Goal: Task Accomplishment & Management: Complete application form

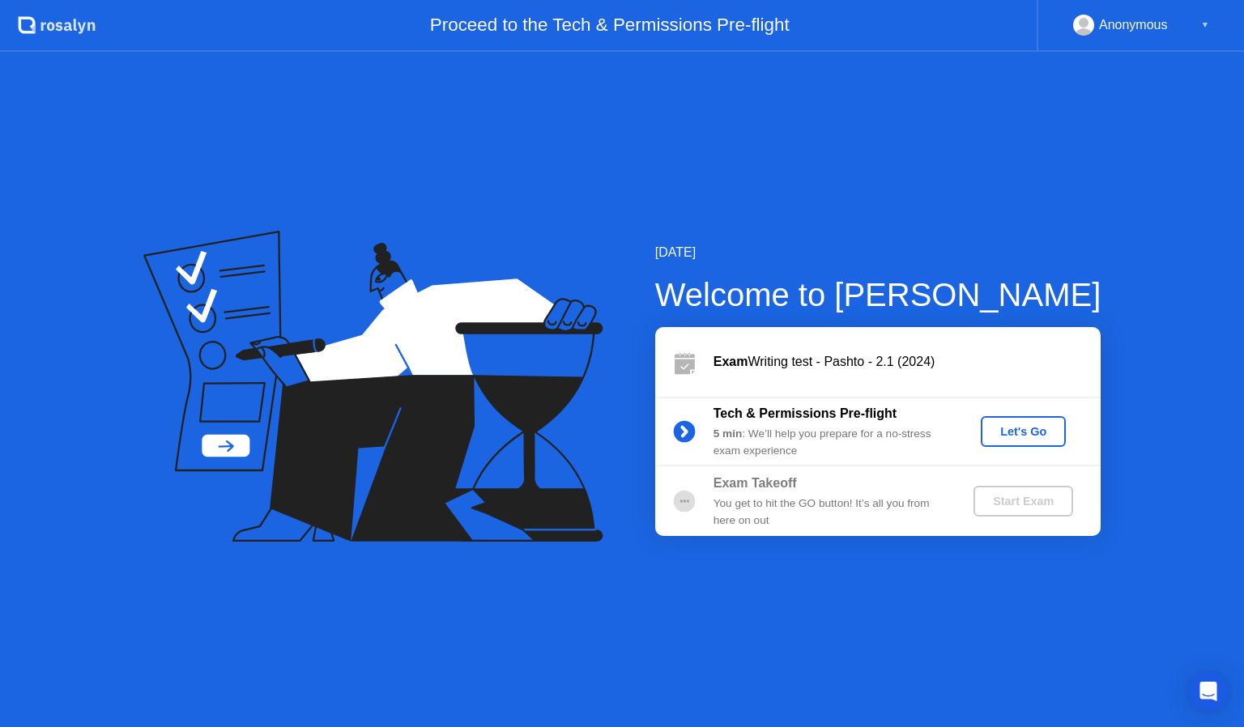
click at [1021, 438] on div "Let's Go" at bounding box center [1023, 431] width 72 height 13
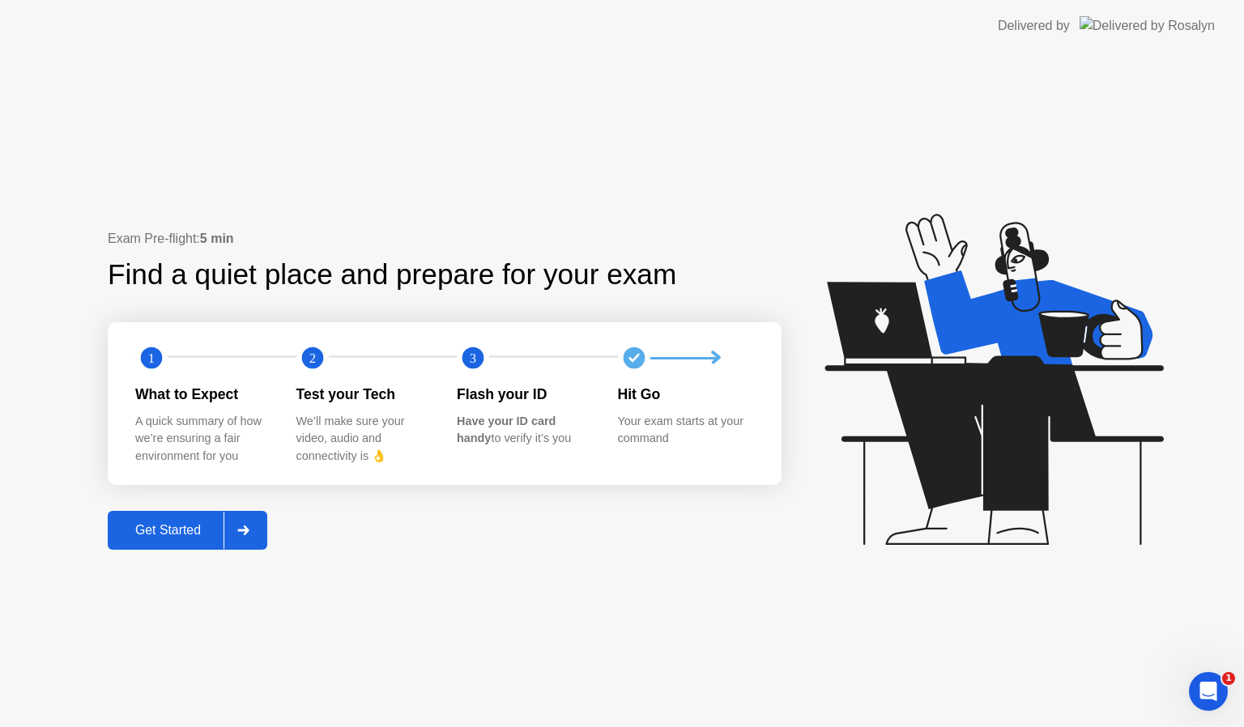
click at [176, 543] on button "Get Started" at bounding box center [188, 530] width 160 height 39
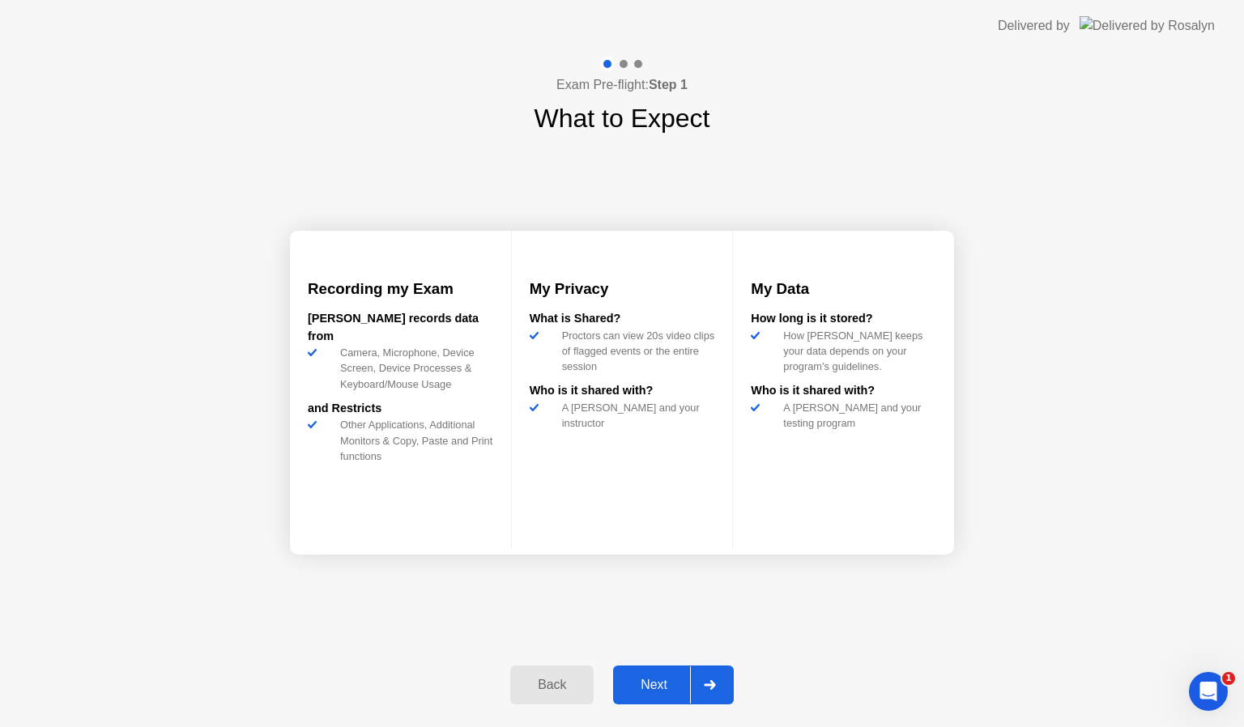
click at [661, 691] on div "Next" at bounding box center [654, 685] width 72 height 15
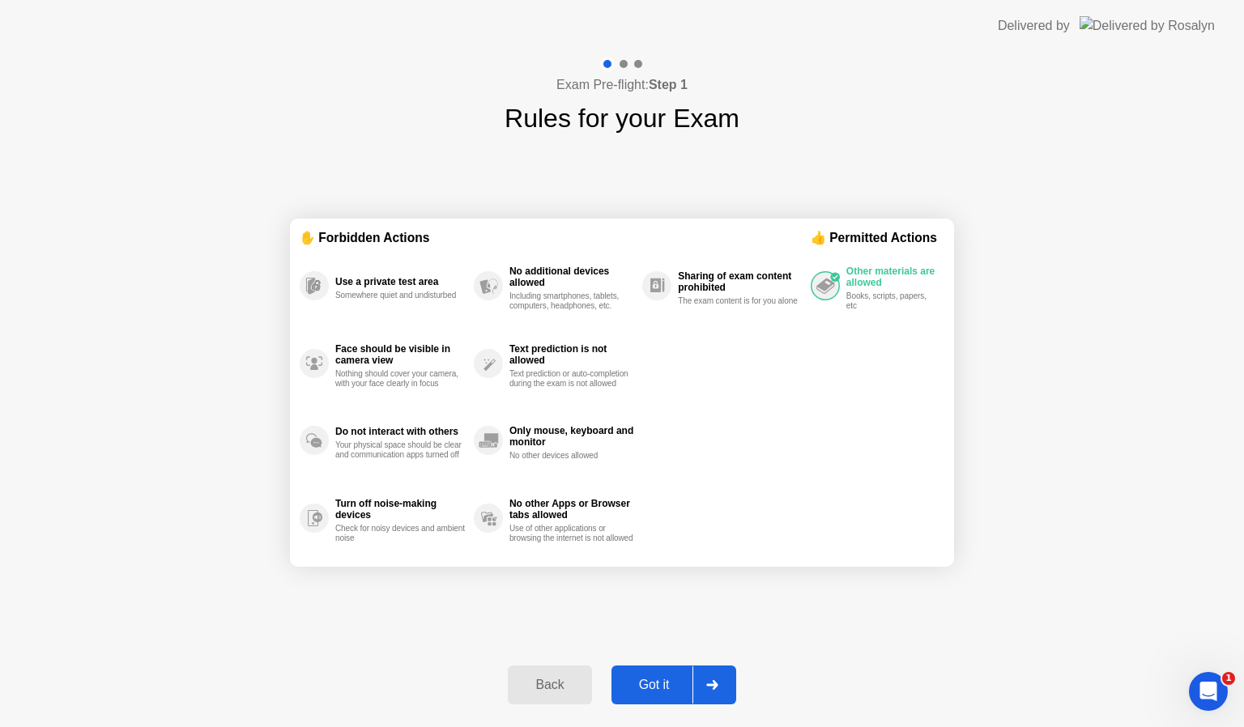
click at [706, 691] on div at bounding box center [711, 684] width 39 height 37
select select "**********"
select select "*******"
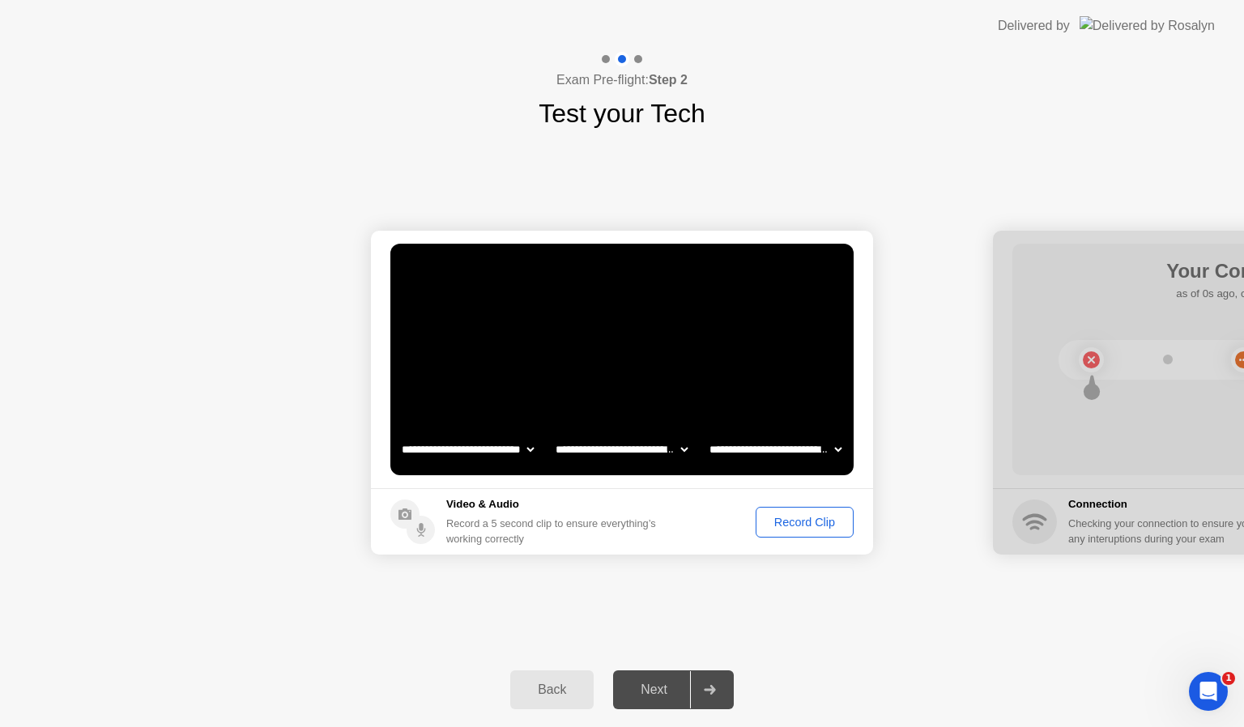
click at [770, 521] on div "Record Clip" at bounding box center [804, 522] width 87 height 13
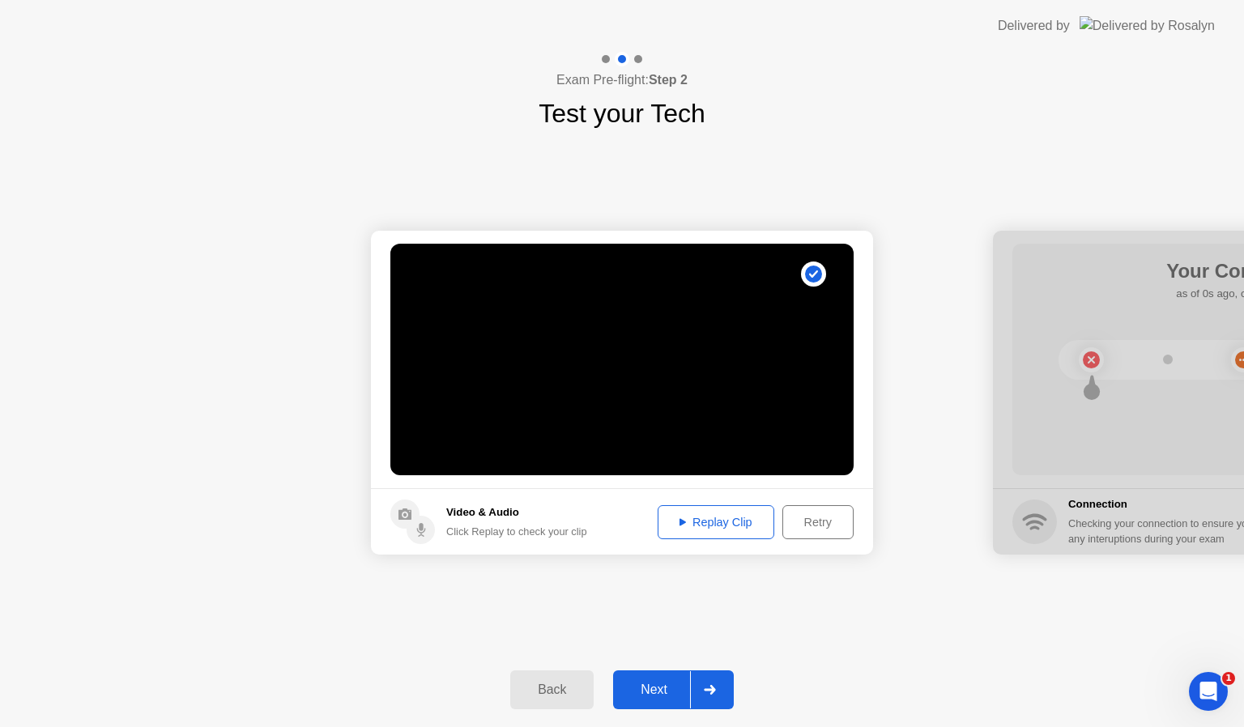
click at [666, 670] on button "Next" at bounding box center [673, 689] width 121 height 39
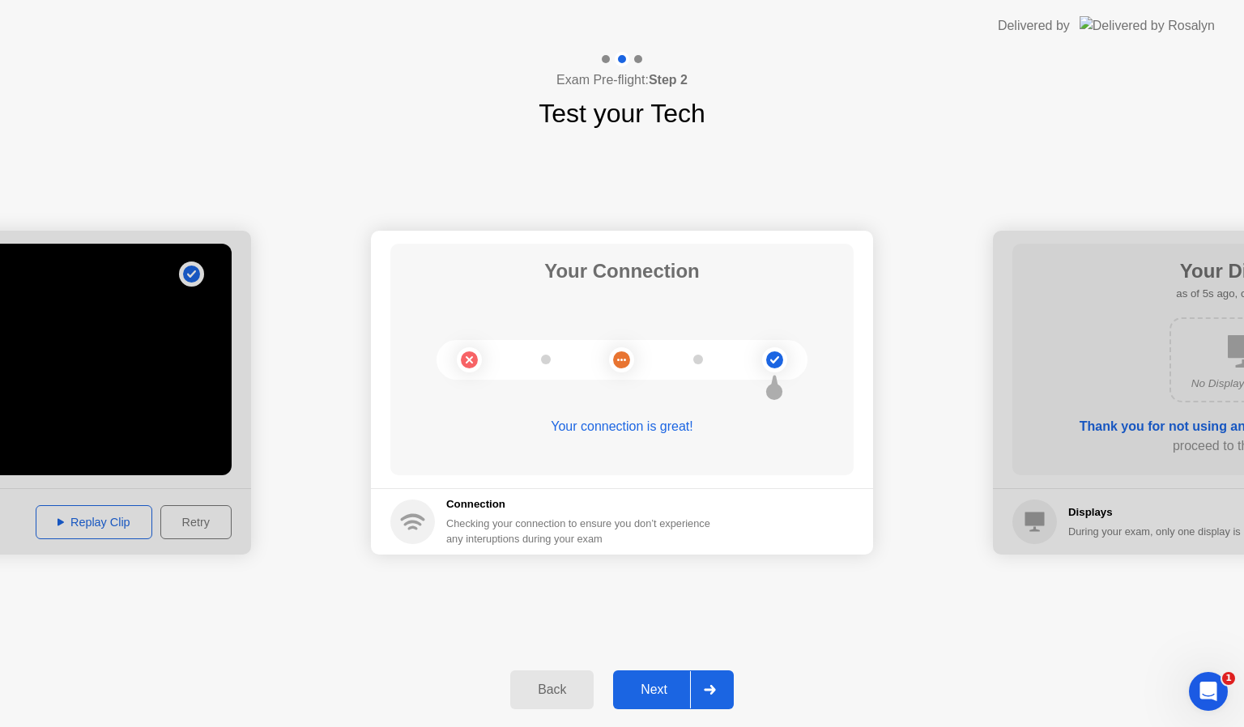
click at [649, 693] on div "Next" at bounding box center [654, 690] width 72 height 15
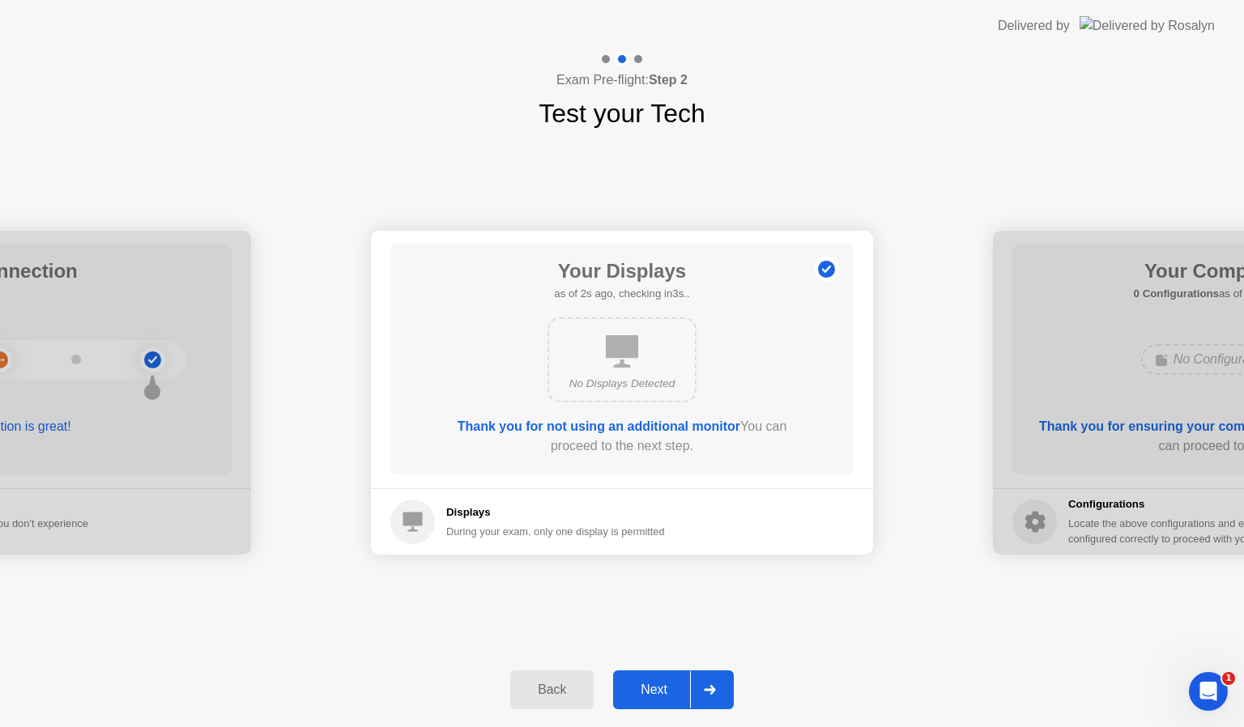
click at [649, 693] on div "Next" at bounding box center [654, 690] width 72 height 15
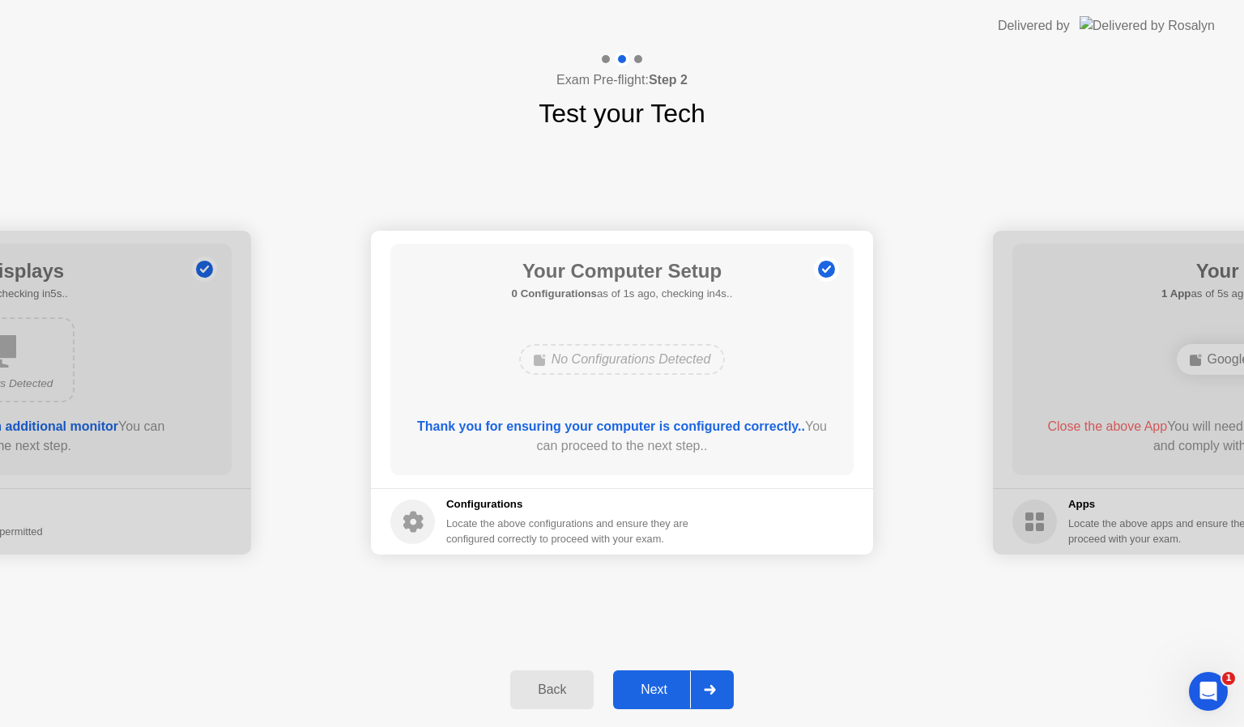
click at [649, 693] on div "Next" at bounding box center [654, 690] width 72 height 15
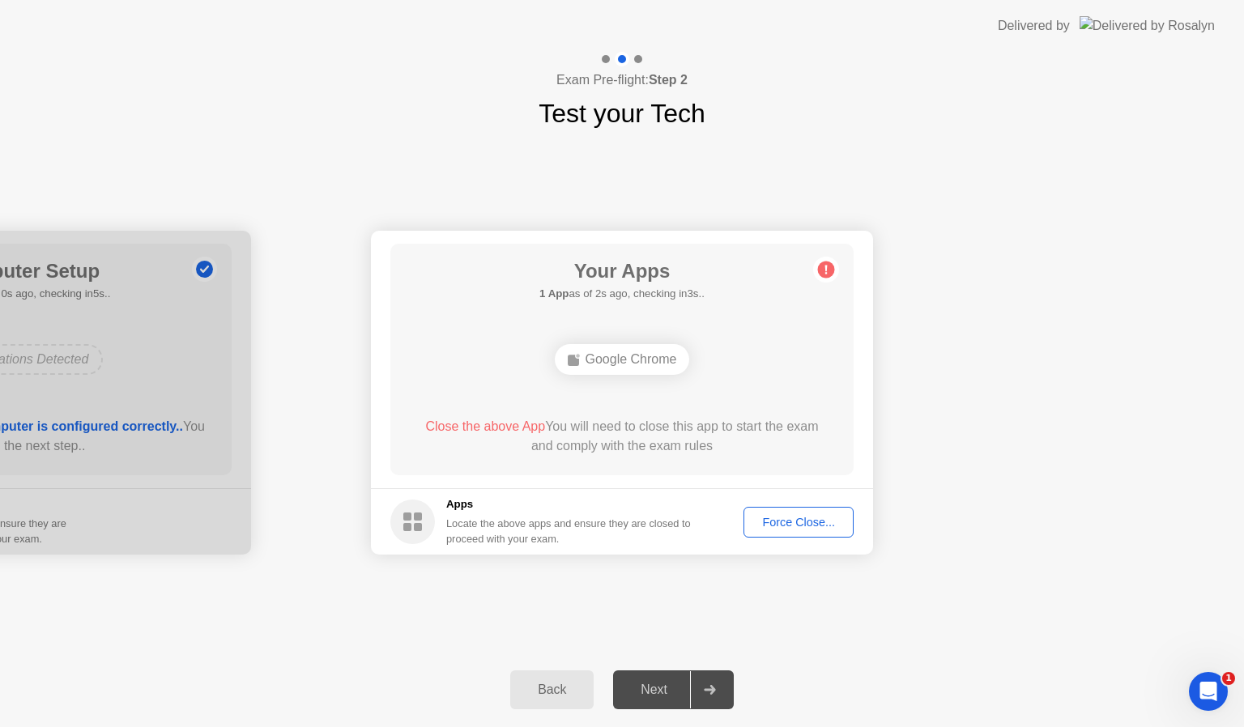
click at [772, 521] on div "Force Close..." at bounding box center [798, 522] width 99 height 13
click at [802, 524] on div "Force Close..." at bounding box center [798, 522] width 99 height 13
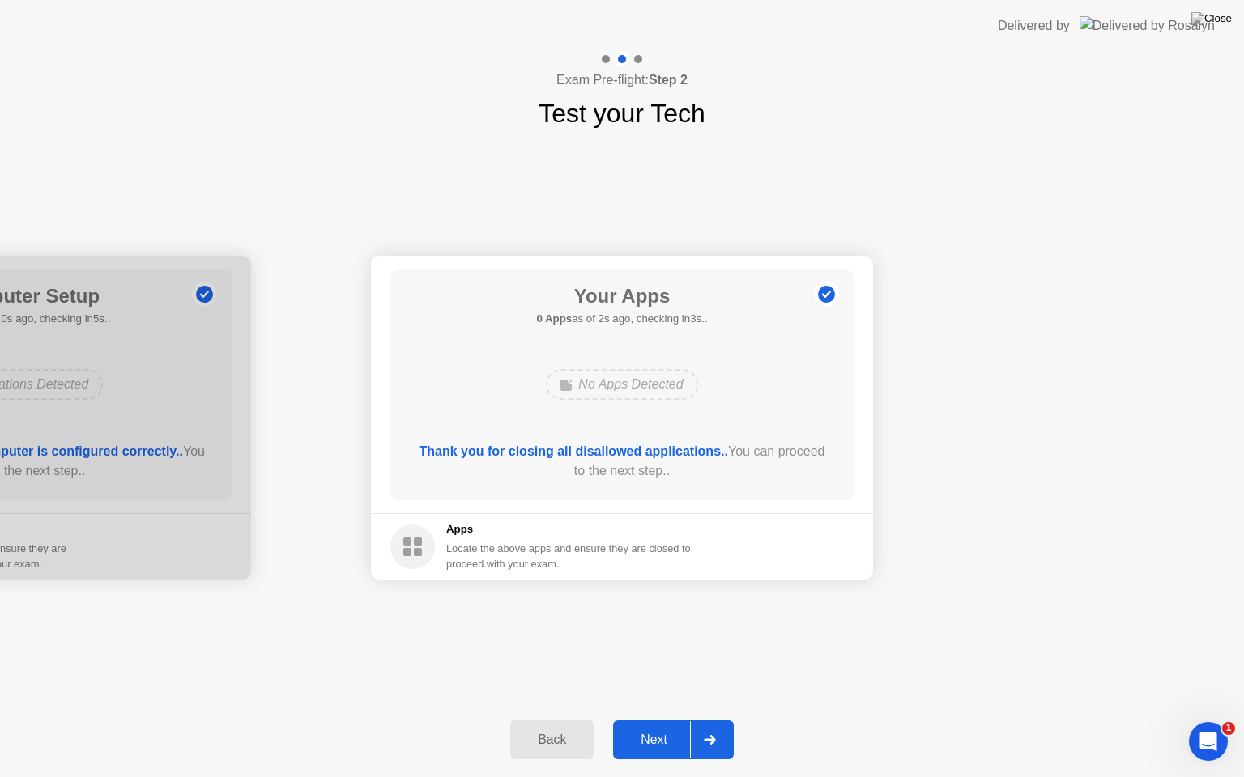
click at [673, 725] on button "Next" at bounding box center [673, 740] width 121 height 39
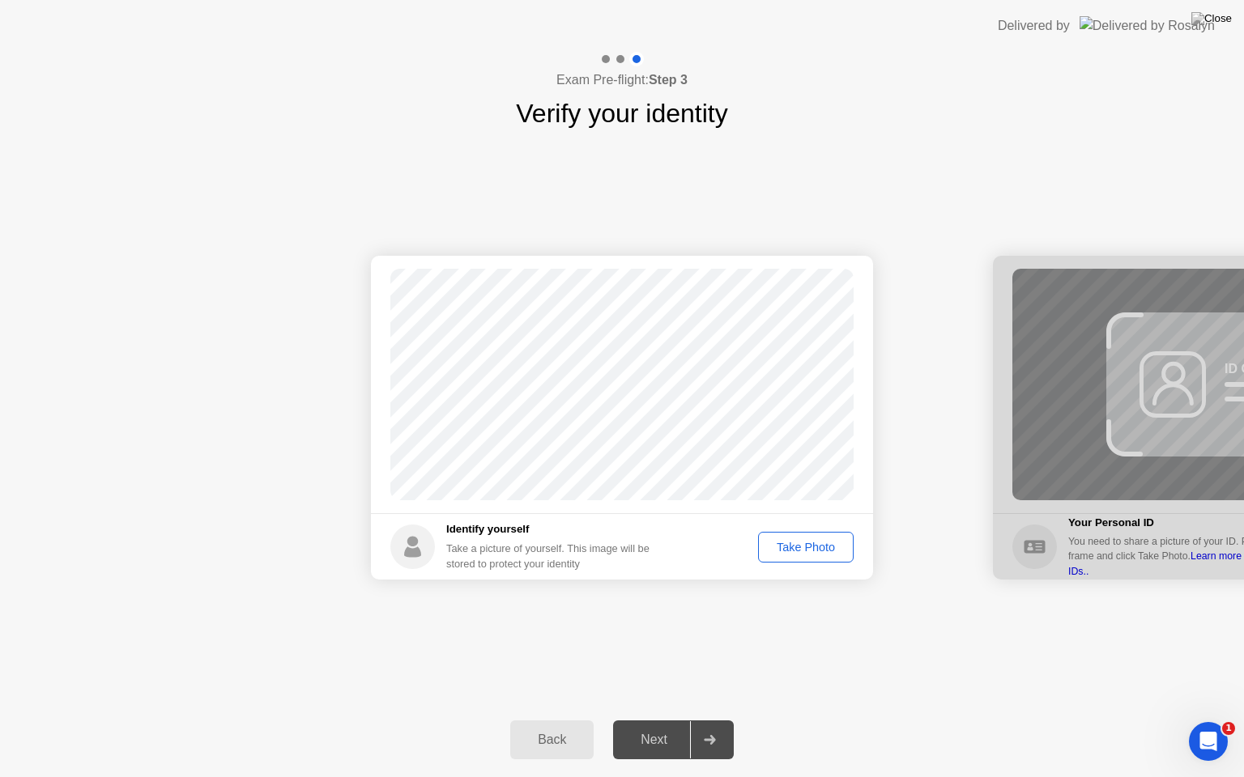
click at [787, 544] on div "Take Photo" at bounding box center [805, 547] width 84 height 13
click at [669, 726] on div "Next" at bounding box center [654, 740] width 72 height 15
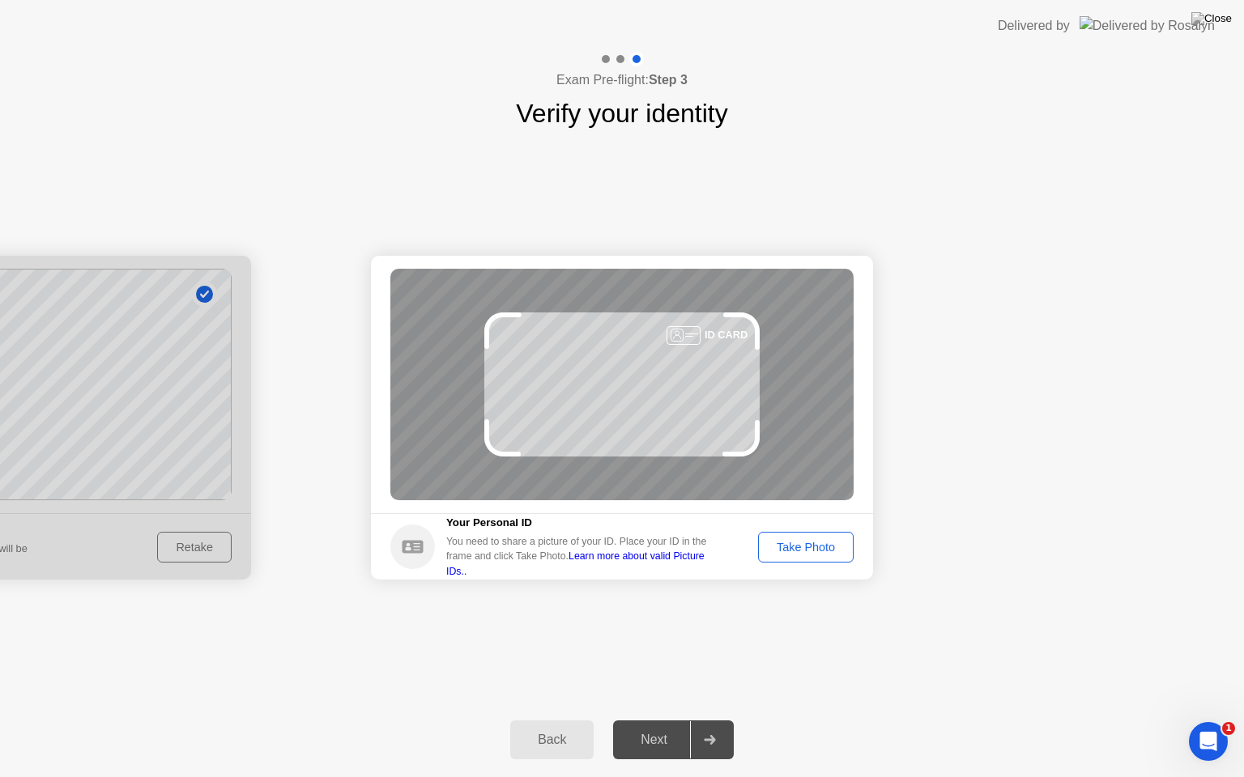
click at [803, 549] on div "Take Photo" at bounding box center [805, 547] width 84 height 13
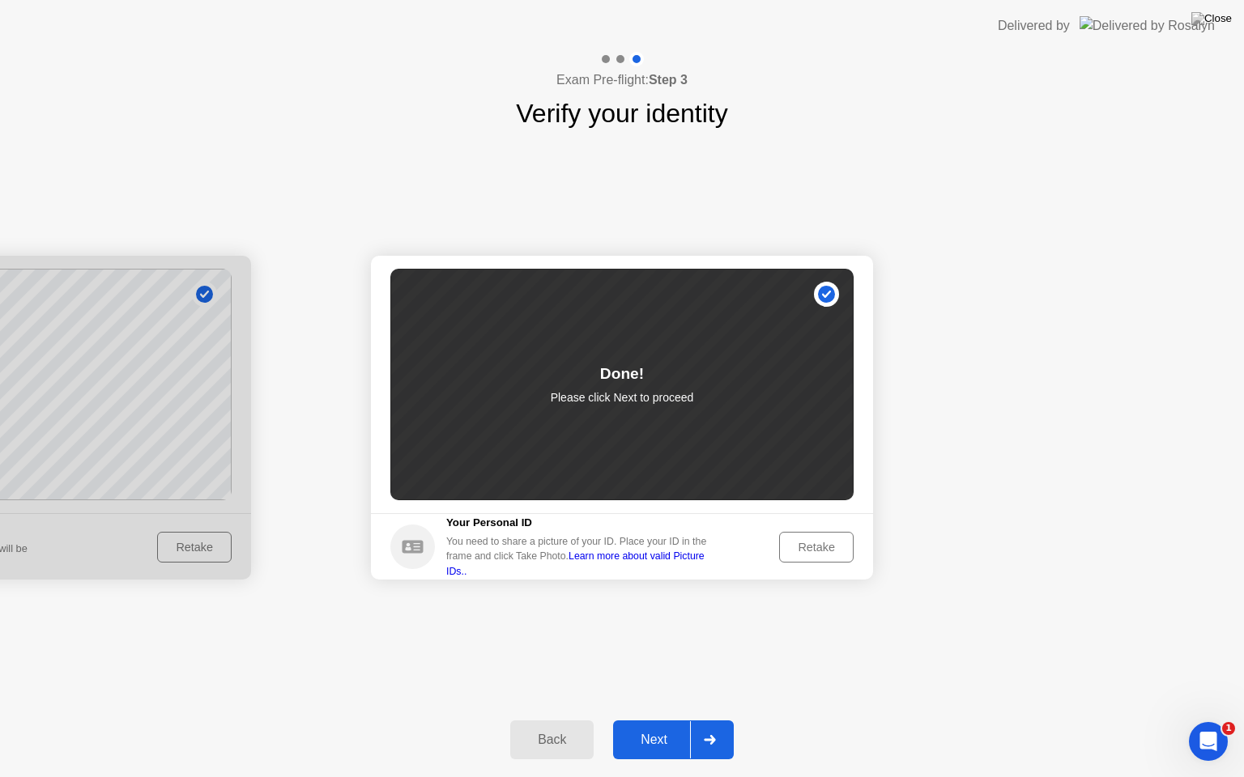
click at [657, 726] on div "Next" at bounding box center [654, 740] width 72 height 15
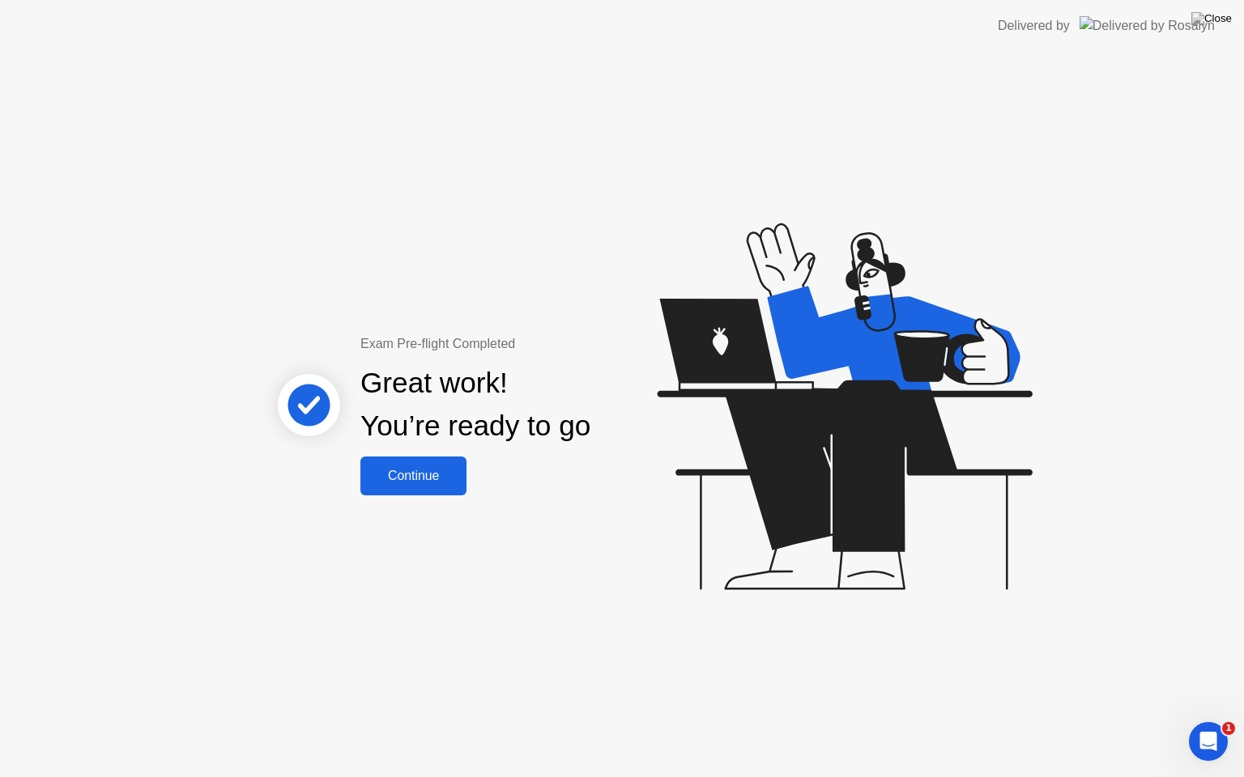
click at [418, 482] on div "Continue" at bounding box center [413, 476] width 96 height 15
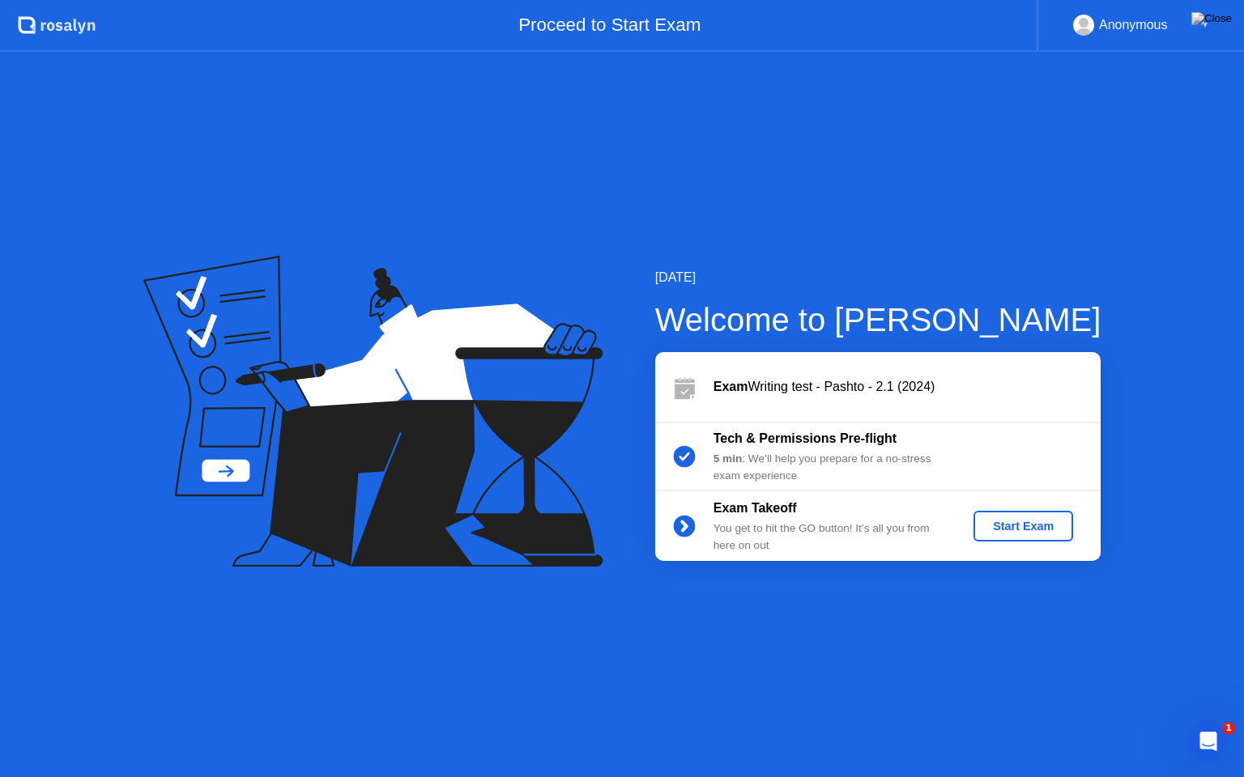
click at [1027, 522] on div "Start Exam" at bounding box center [1023, 526] width 87 height 13
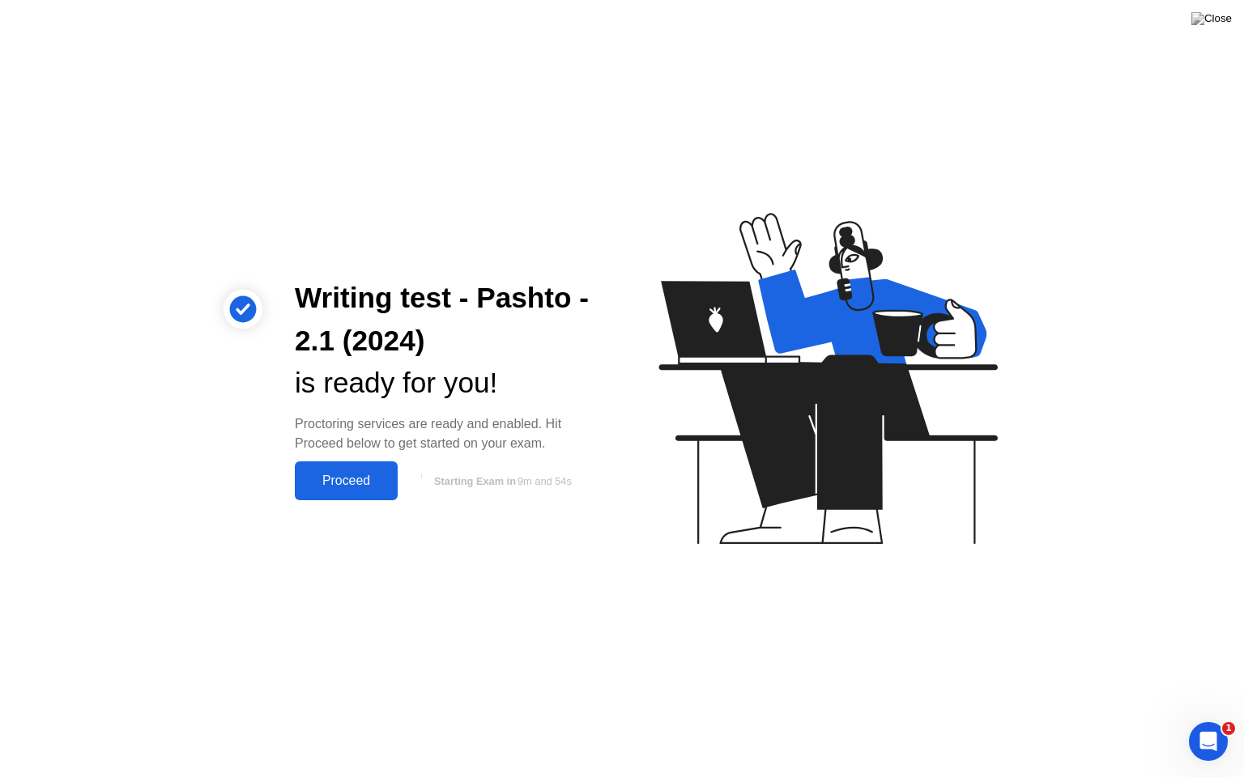
click at [370, 477] on div "Proceed" at bounding box center [346, 481] width 93 height 15
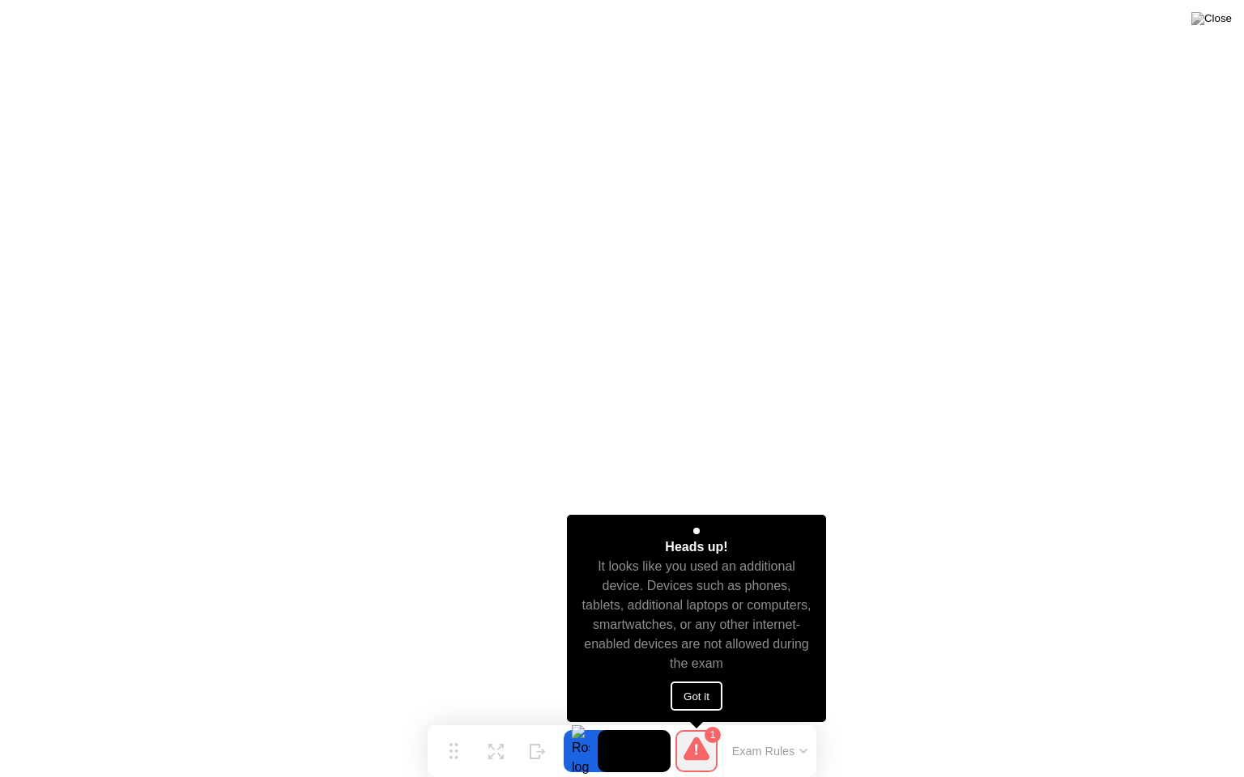
click at [698, 700] on button "Got it" at bounding box center [696, 696] width 52 height 29
